Goal: Check status: Check status

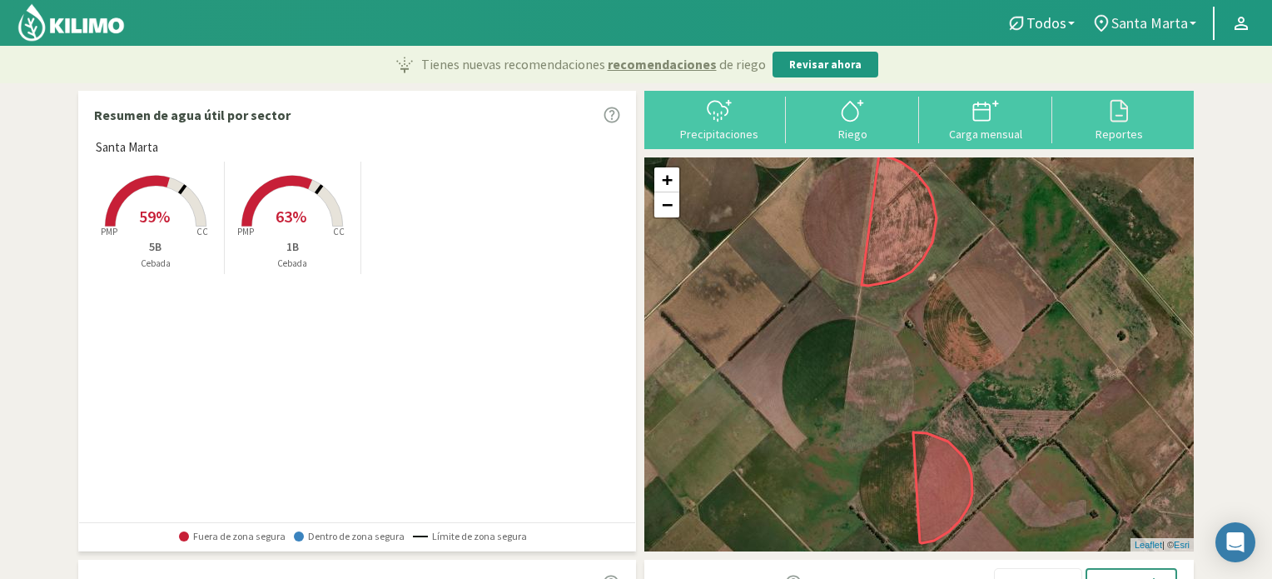
click at [1151, 19] on span "Santa Marta" at bounding box center [1149, 22] width 77 height 17
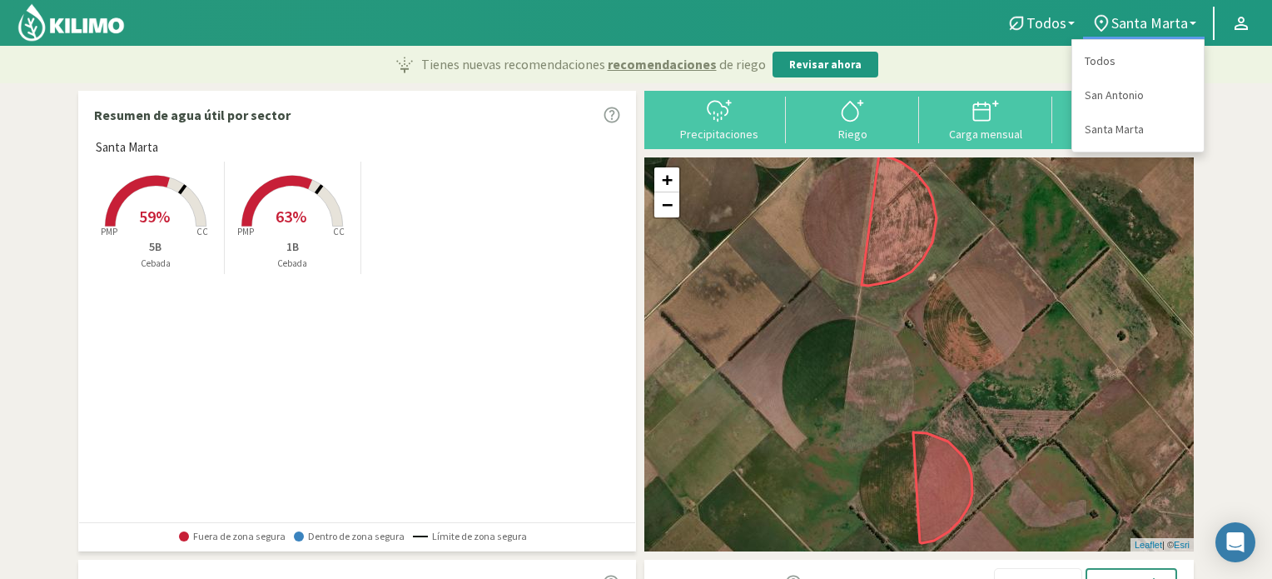
click at [1113, 96] on link "San Antonio" at bounding box center [1138, 95] width 132 height 34
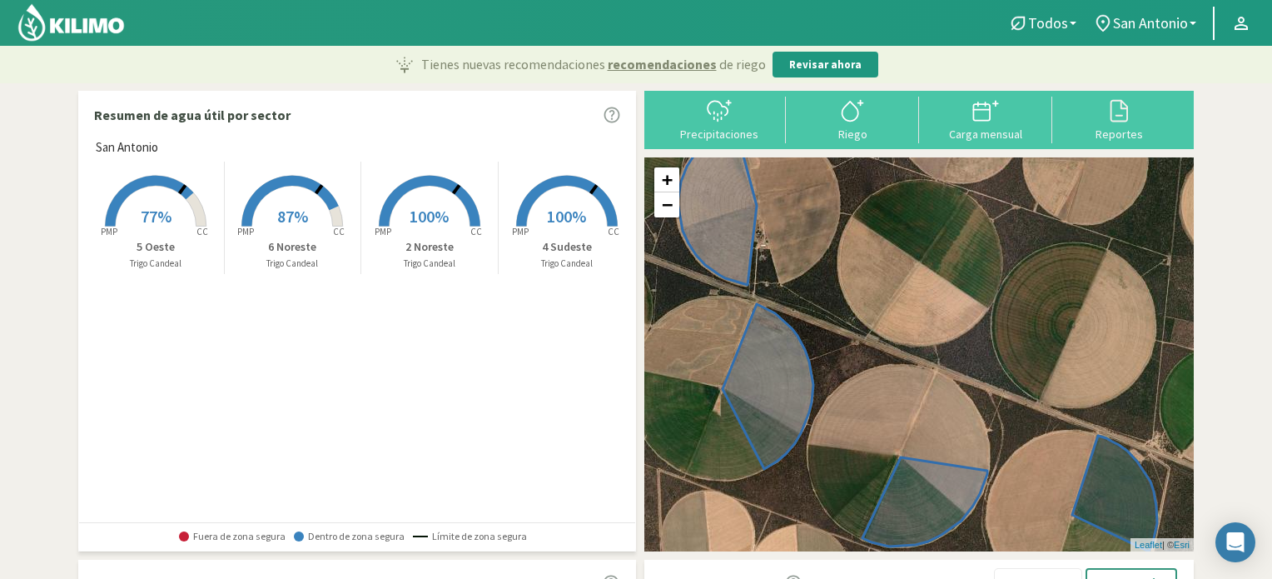
click at [554, 201] on rect at bounding box center [566, 228] width 133 height 133
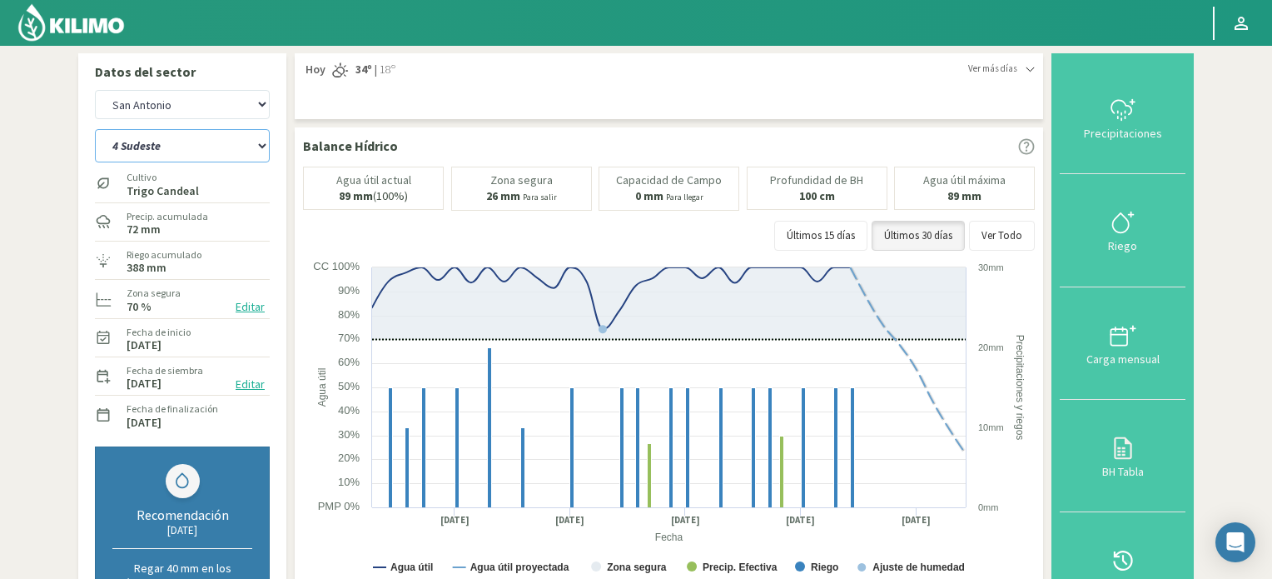
click at [250, 150] on select "2 Noreste 4 Sudeste 5 Oeste 6 Noreste" at bounding box center [182, 145] width 175 height 33
select select "0: Object"
click at [95, 129] on select "2 Noreste 4 Sudeste 5 Oeste 6 Noreste" at bounding box center [182, 145] width 175 height 33
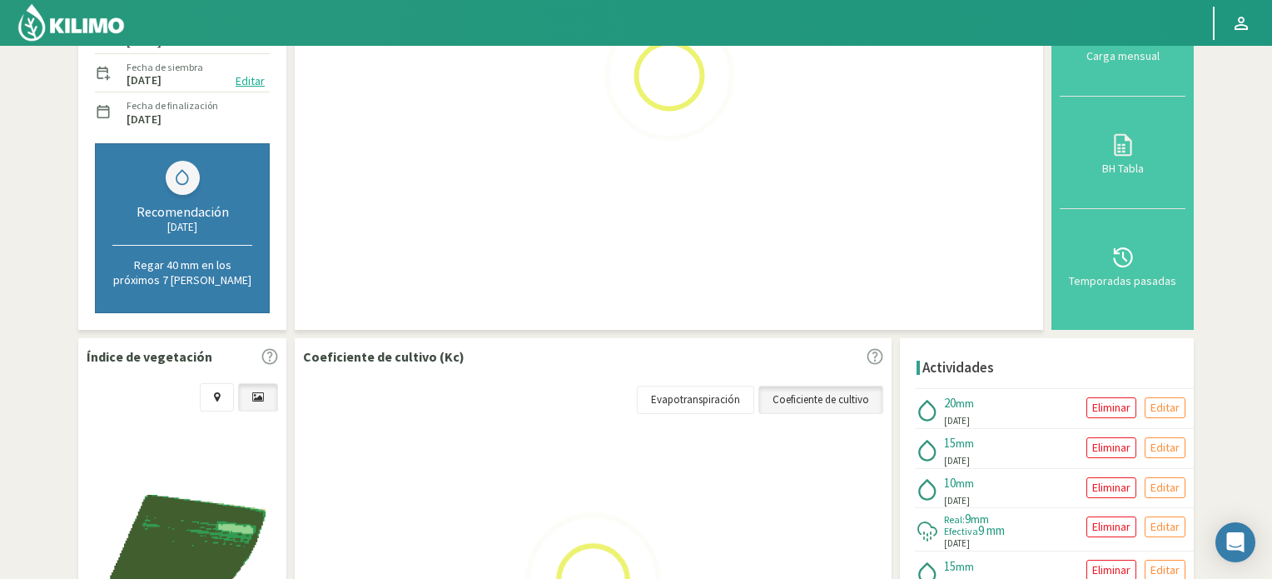
select select "2: Object"
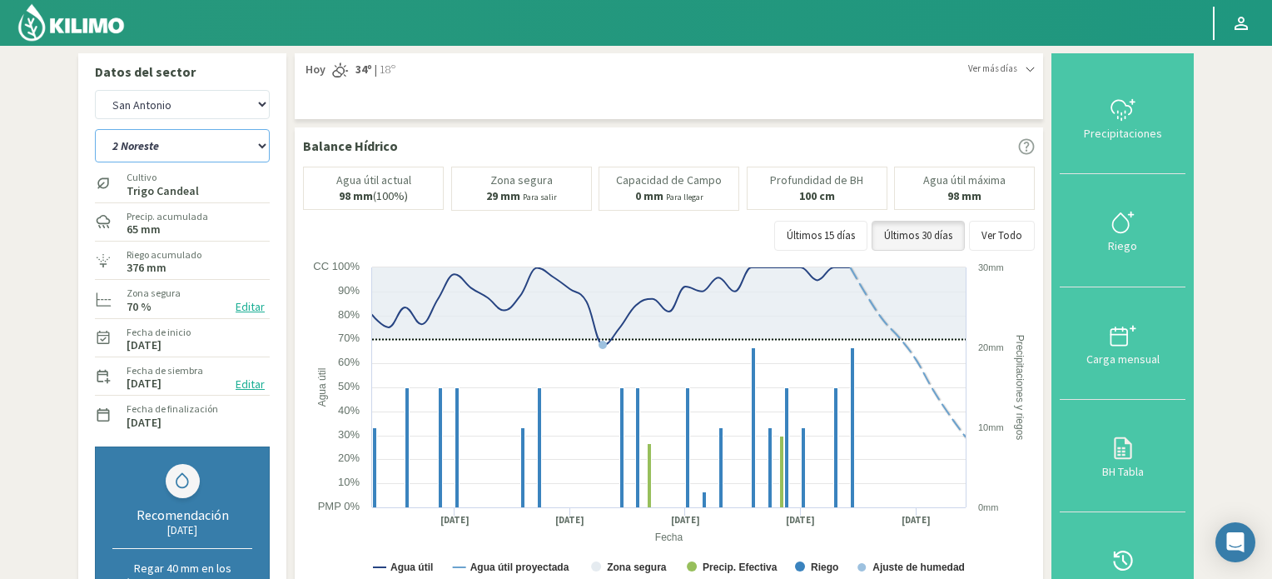
click at [261, 150] on select "2 Noreste 4 Sudeste 5 Oeste 6 Noreste" at bounding box center [182, 145] width 175 height 33
select select "6: Object"
click at [95, 129] on select "2 Noreste 4 Sudeste 5 Oeste 6 Noreste" at bounding box center [182, 145] width 175 height 33
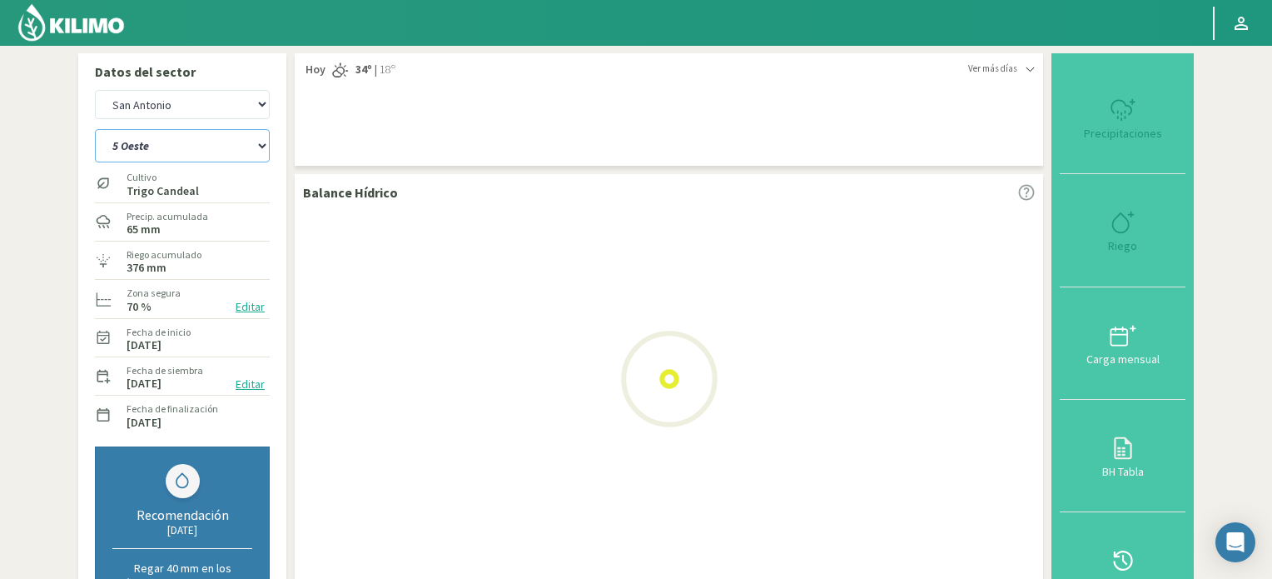
select select "4: Object"
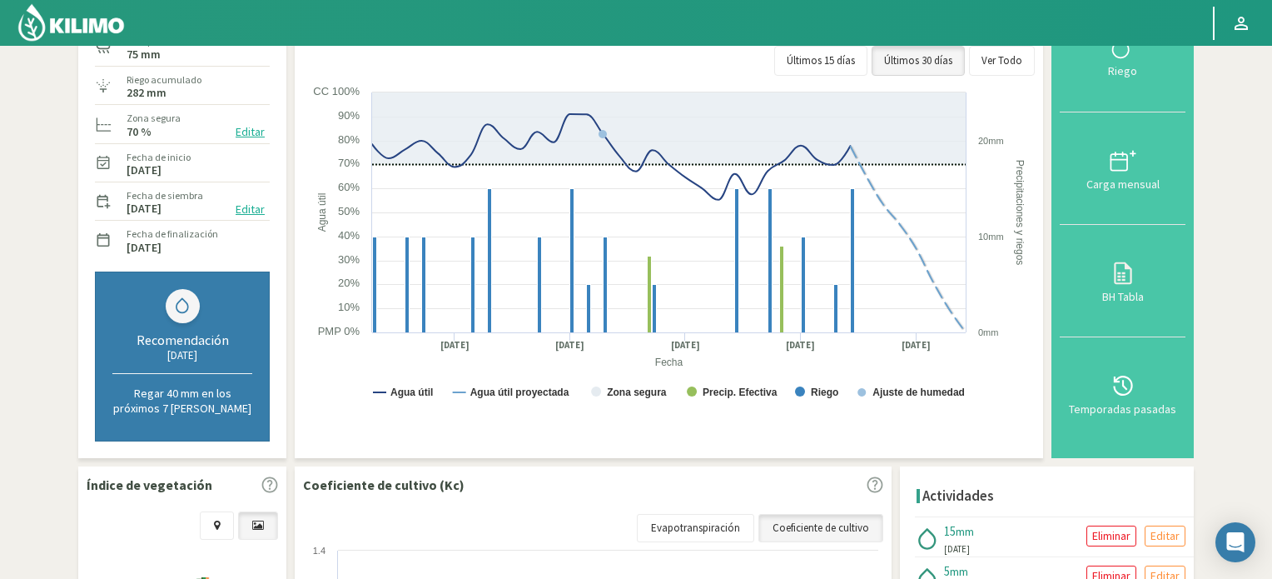
scroll to position [83, 0]
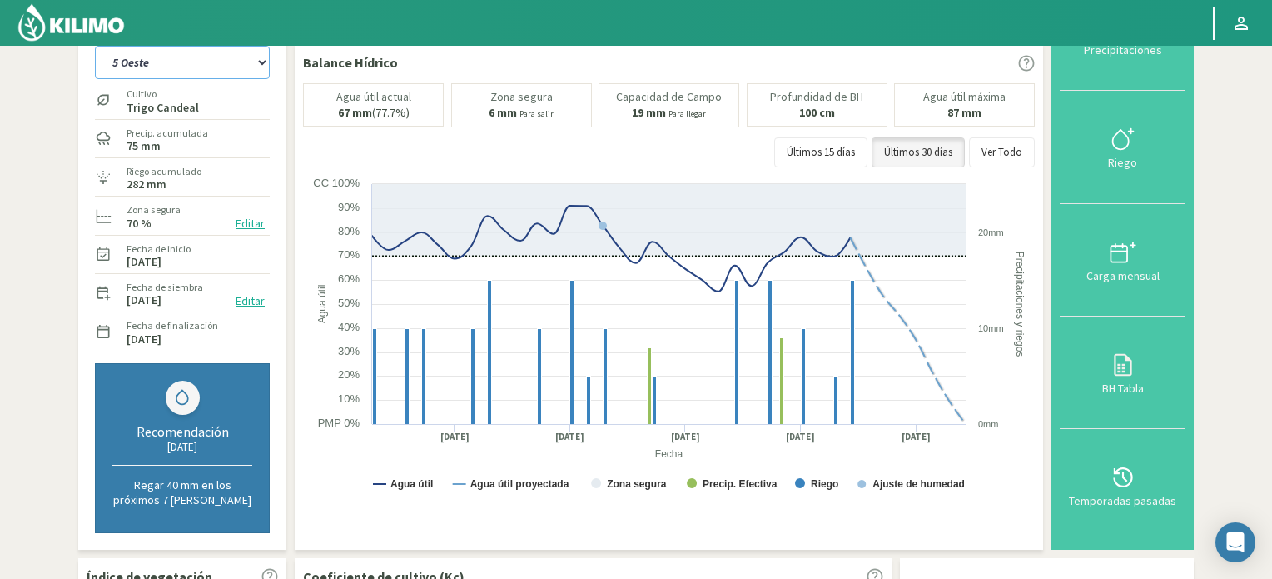
click at [241, 66] on select "2 Noreste 4 Sudeste 5 Oeste 6 Noreste" at bounding box center [182, 62] width 175 height 33
select select "11: Object"
click at [95, 46] on select "2 Noreste 4 Sudeste 5 Oeste 6 Noreste" at bounding box center [182, 62] width 175 height 33
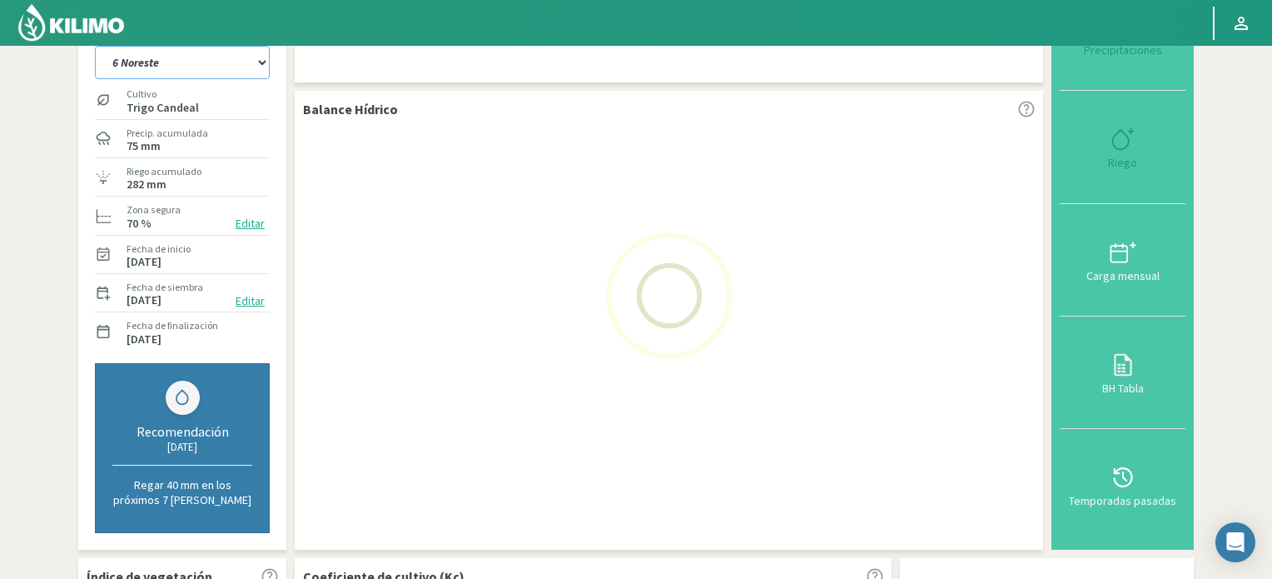
select select "6: Object"
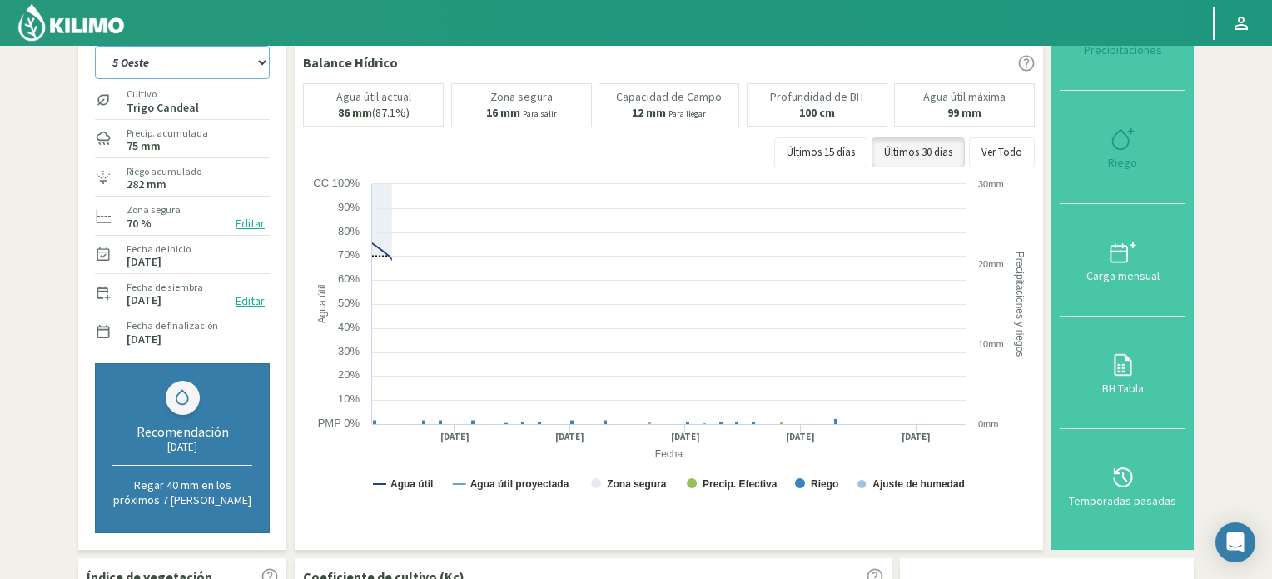
select select "15: Object"
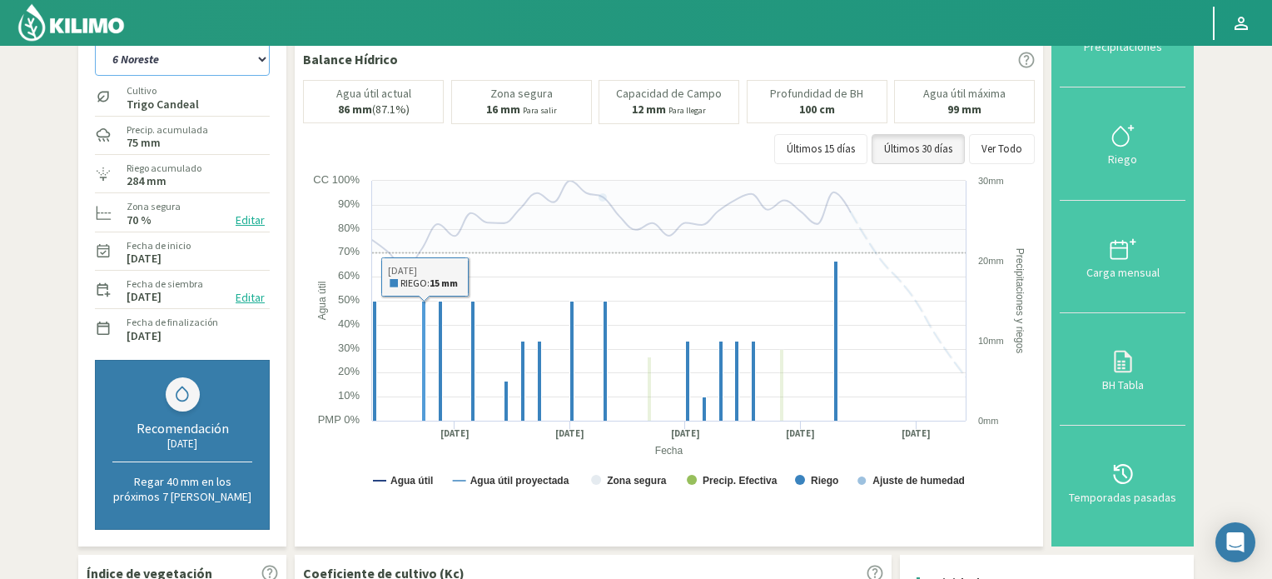
scroll to position [83, 0]
